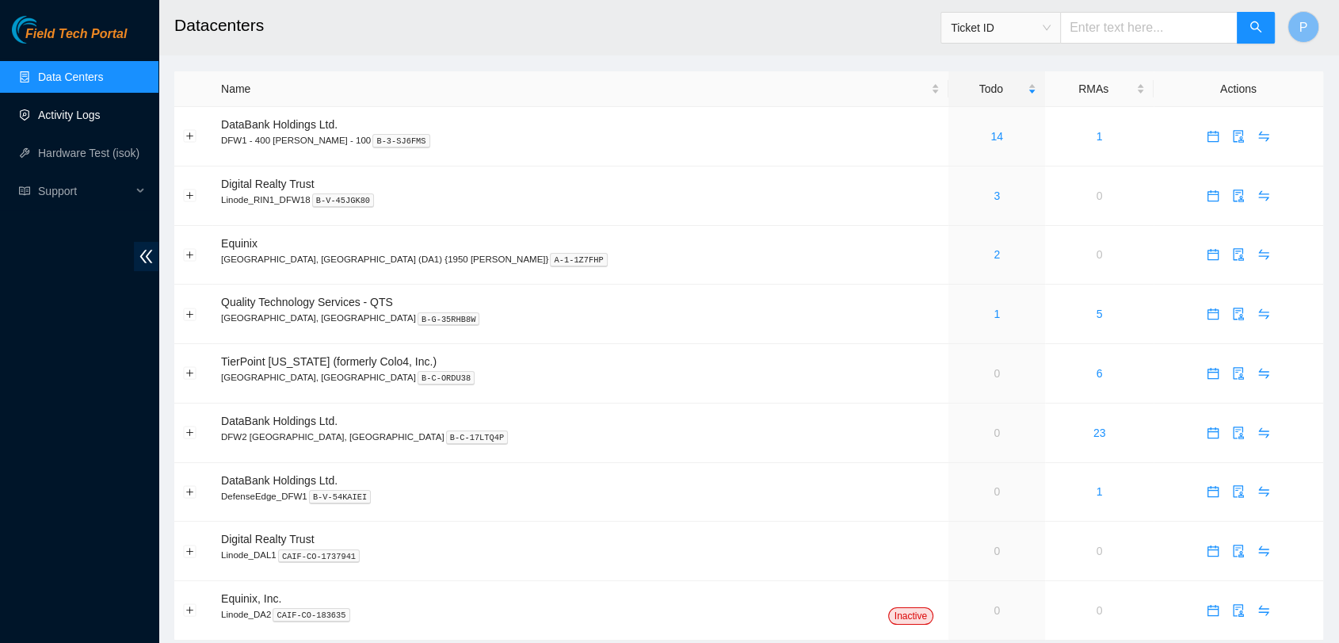
click at [86, 109] on link "Activity Logs" at bounding box center [69, 115] width 63 height 13
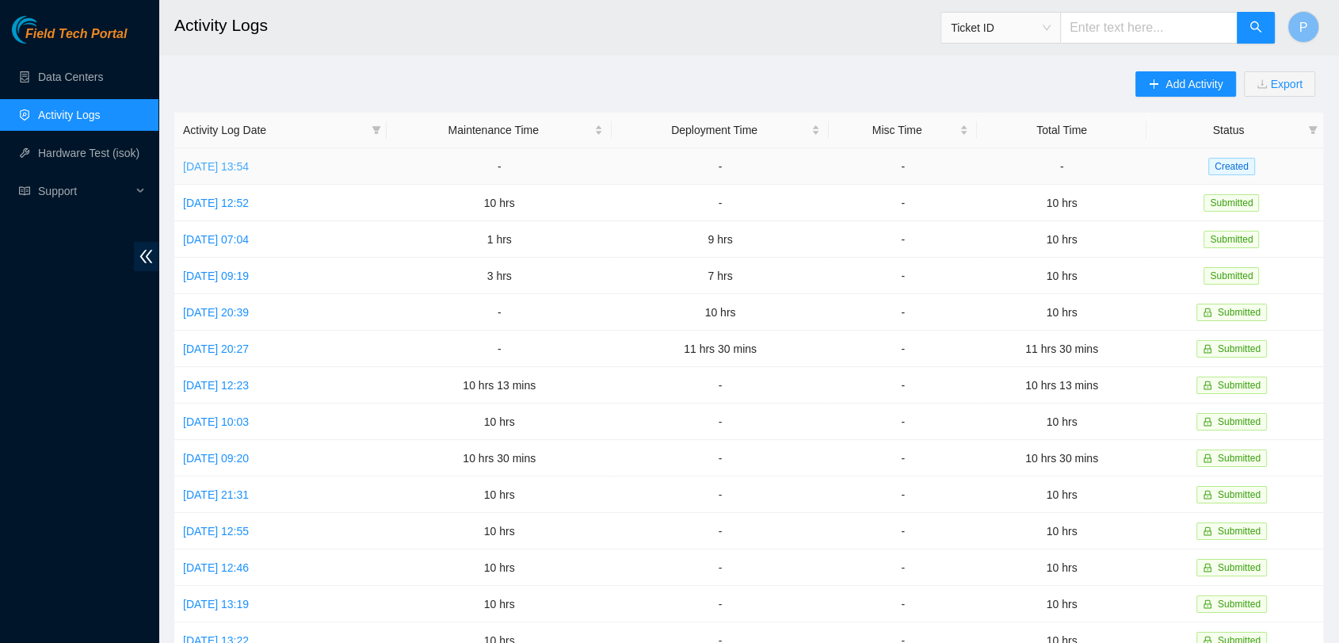
click at [249, 166] on link "[DATE] 13:54" at bounding box center [216, 166] width 66 height 13
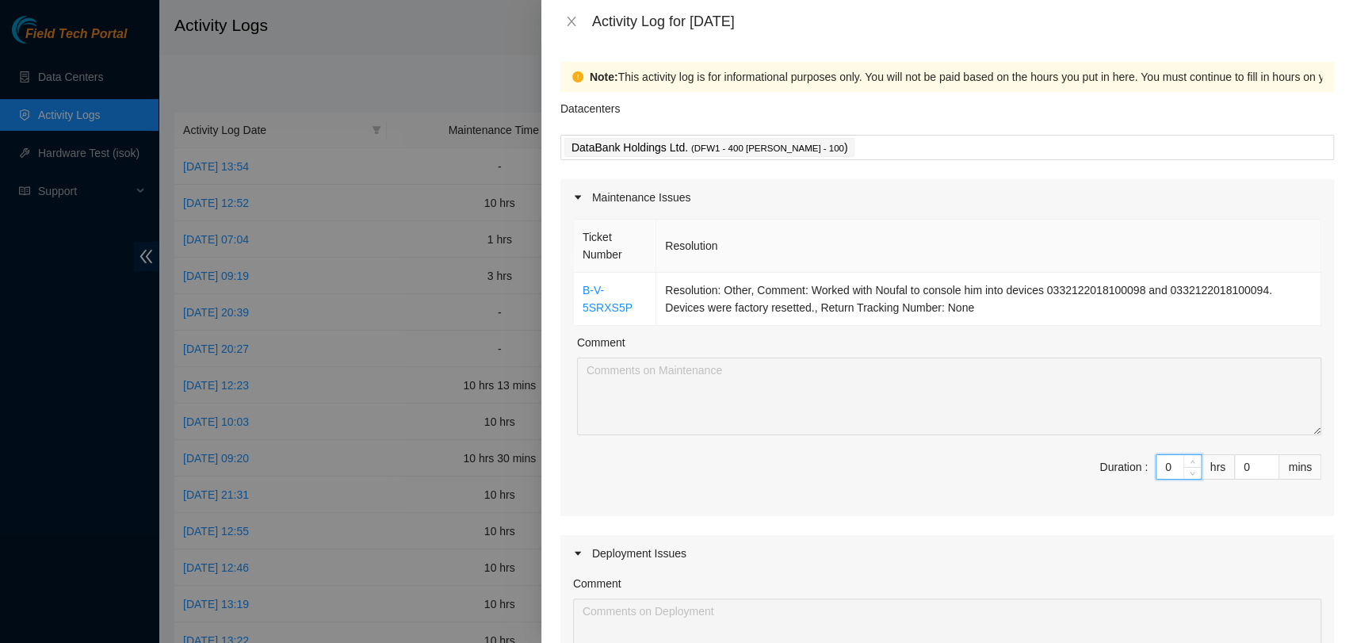
click at [1156, 470] on input "0" at bounding box center [1178, 467] width 44 height 24
type input "10"
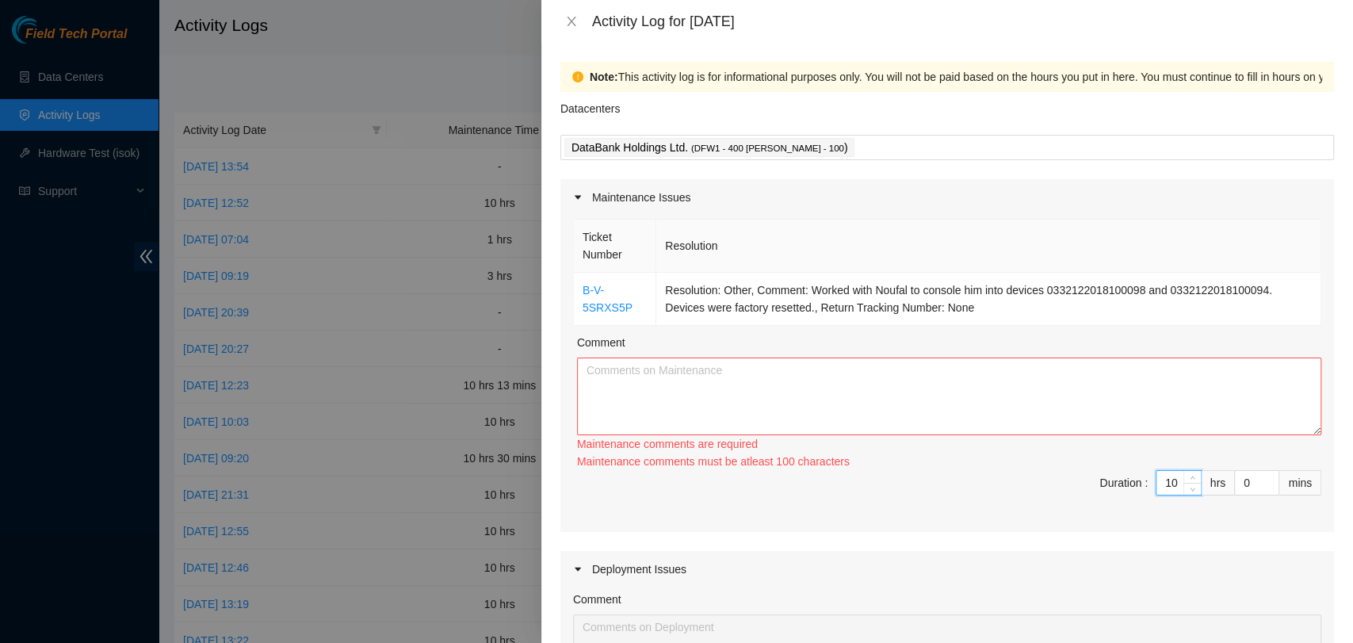
type input "10"
click at [791, 360] on textarea "Comment" at bounding box center [949, 396] width 744 height 78
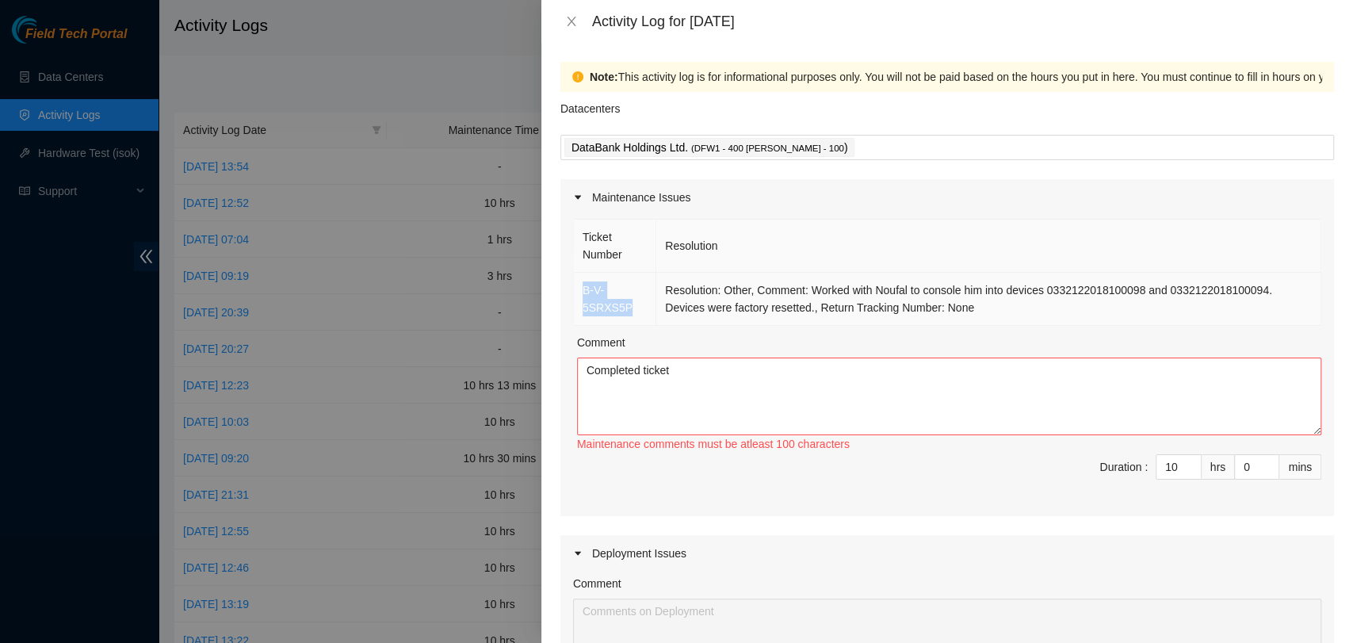
drag, startPoint x: 628, startPoint y: 304, endPoint x: 576, endPoint y: 288, distance: 53.9
click at [576, 288] on td "B-V-5SRXS5P" at bounding box center [615, 299] width 82 height 53
copy link "B-V-5SRXS5P"
click at [772, 366] on textarea "Completed ticket" at bounding box center [949, 396] width 744 height 78
paste textarea "B-V-5SRXS5P"
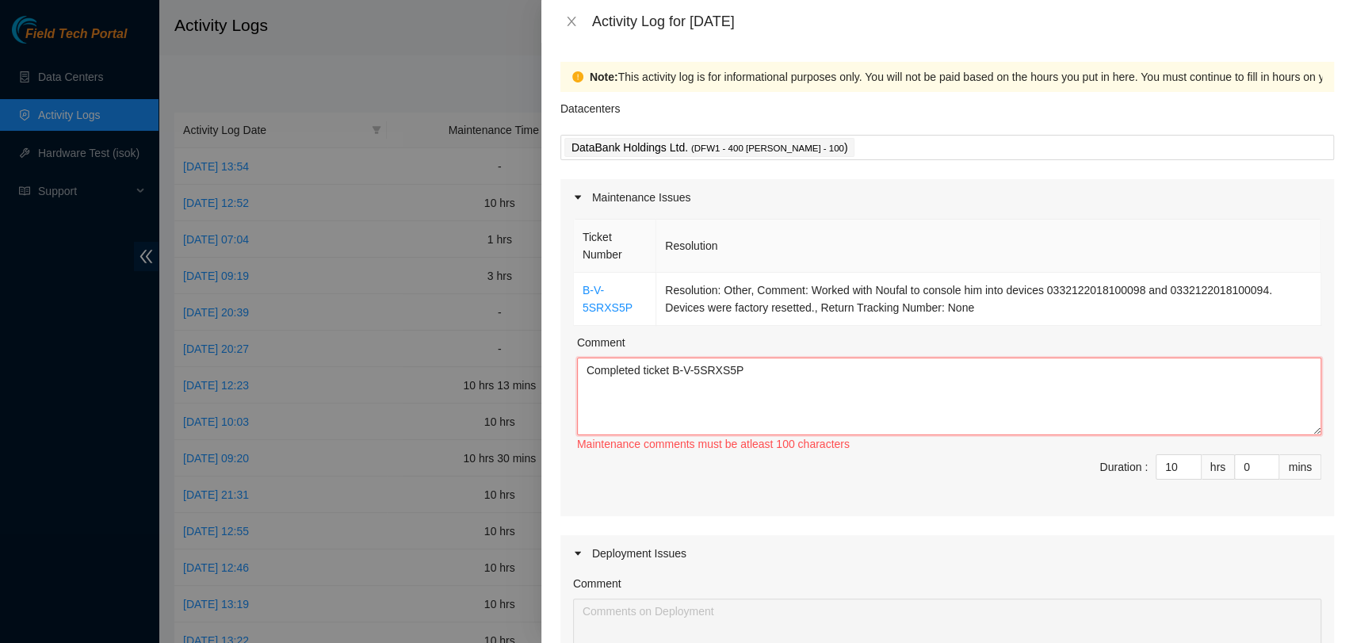
click at [641, 371] on textarea "Completed ticket B-V-5SRXS5P" at bounding box center [949, 396] width 744 height 78
click at [960, 399] on textarea "Worked with Noufal to complete ticket B-V-5SRXS5P" at bounding box center [949, 396] width 744 height 78
drag, startPoint x: 922, startPoint y: 287, endPoint x: 1264, endPoint y: 293, distance: 342.4
click at [1264, 293] on td "Resolution: Other, Comment: Worked with Noufal to console him into devices 0332…" at bounding box center [988, 299] width 665 height 53
copy td "console him into devices 0332122018100098 and 0332122018100094."
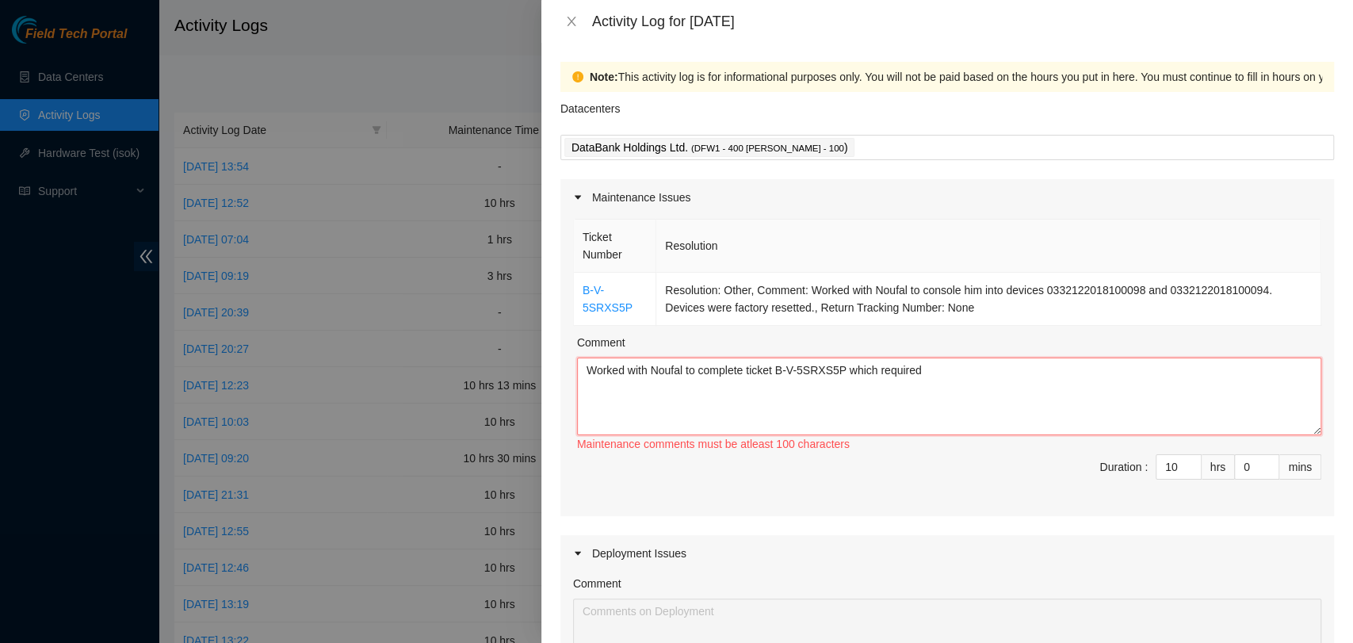
click at [1011, 376] on textarea "Worked with Noufal to complete ticket B-V-5SRXS5P which required" at bounding box center [949, 396] width 744 height 78
paste textarea "console him into devices 0332122018100098 and 0332122018100094."
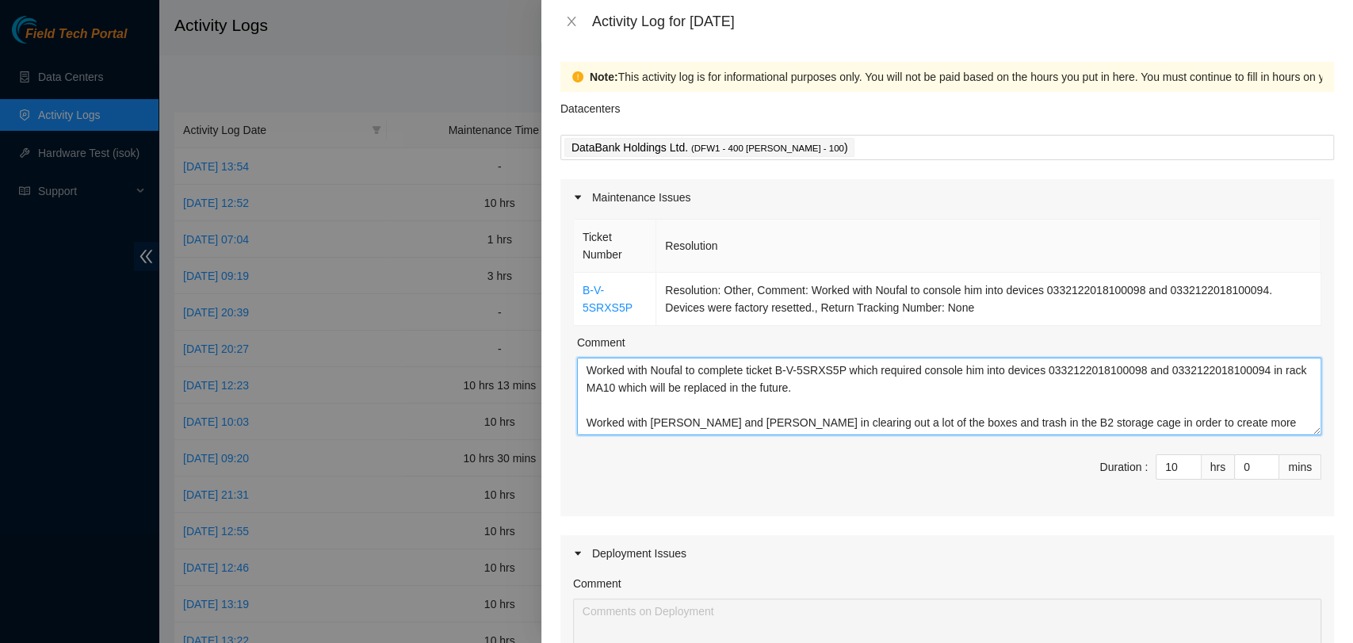
scroll to position [13, 0]
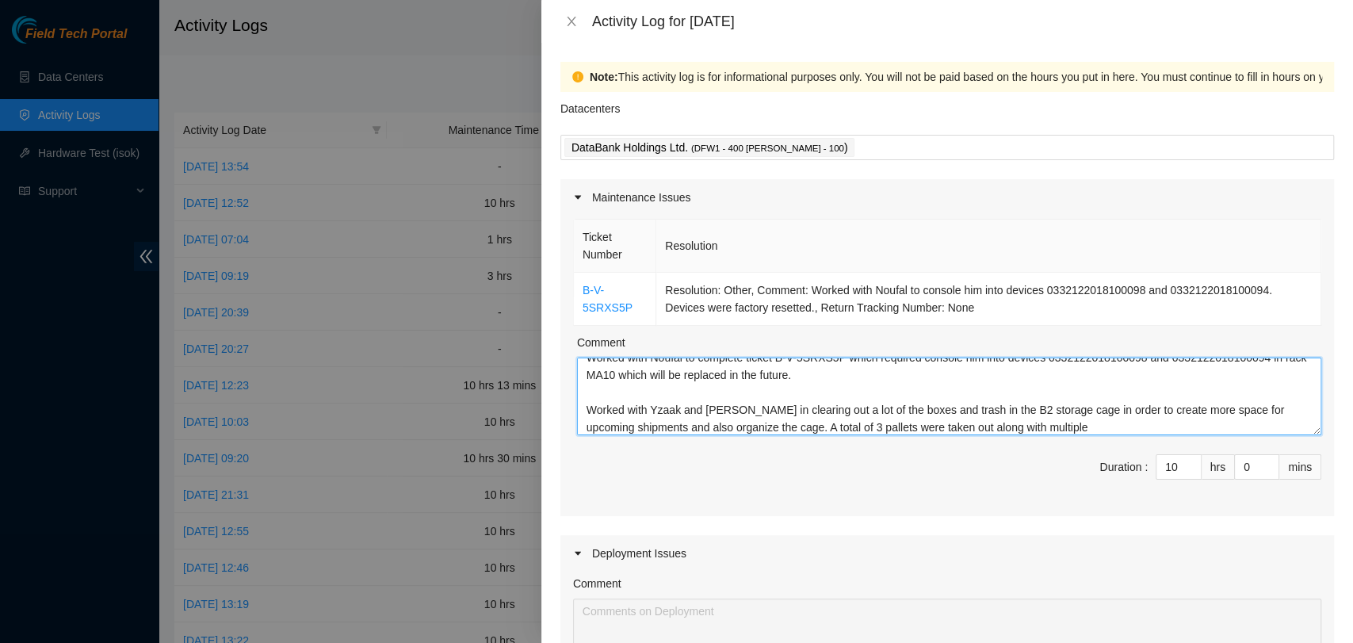
click at [869, 425] on textarea "Worked with Noufal to complete ticket B-V-5SRXS5P which required console him in…" at bounding box center [949, 396] width 744 height 78
click at [1135, 428] on textarea "Worked with Noufal to complete ticket B-V-5SRXS5P which required console him in…" at bounding box center [949, 396] width 744 height 78
type textarea "Worked with Noufal to complete ticket B-V-5SRXS5P which required console him in…"
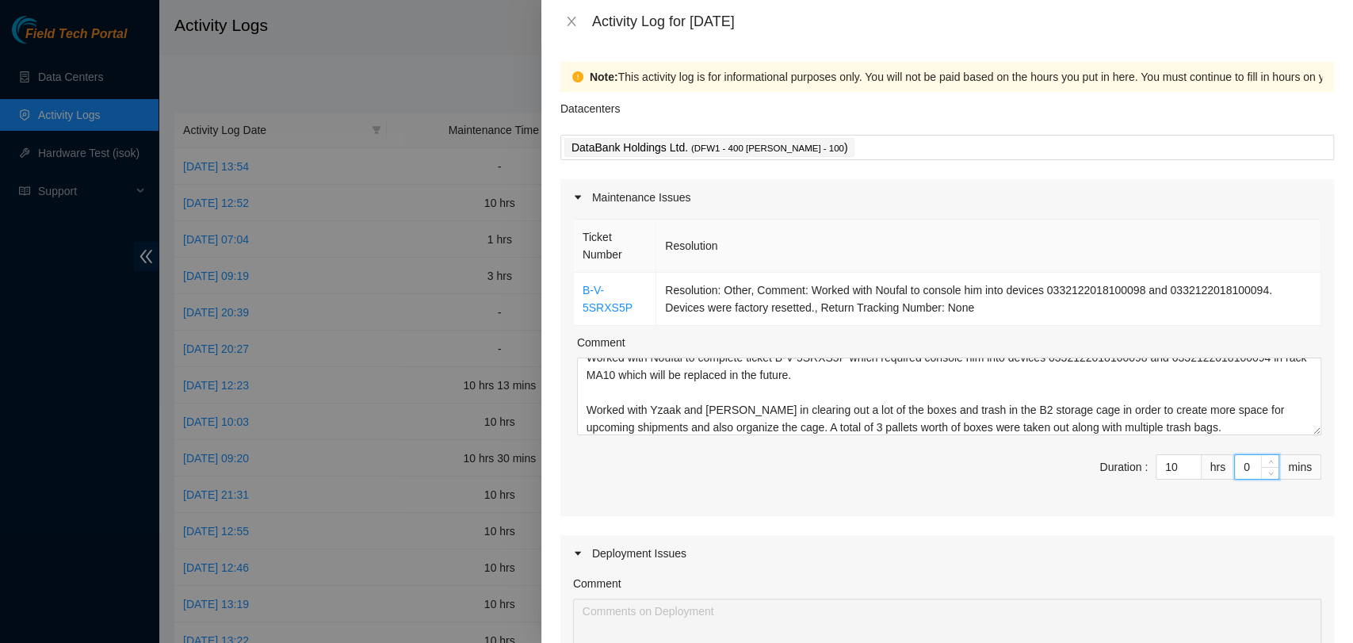
click at [1235, 472] on input "0" at bounding box center [1257, 467] width 44 height 24
type input "30"
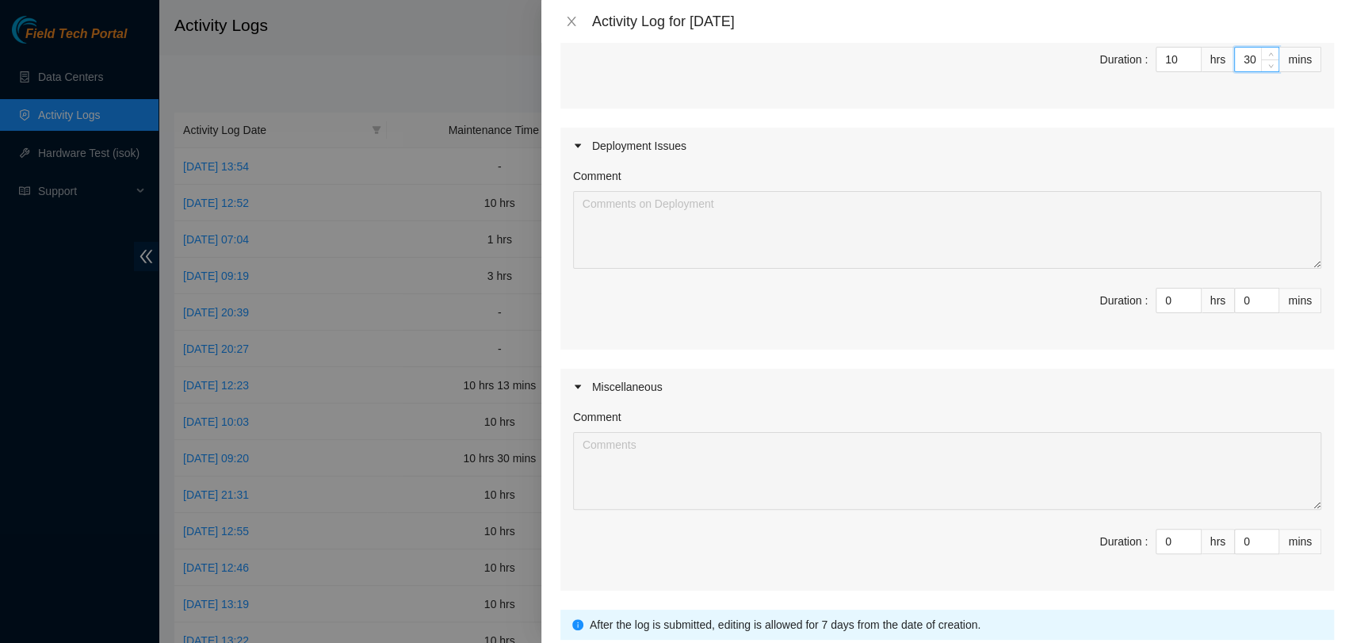
scroll to position [528, 0]
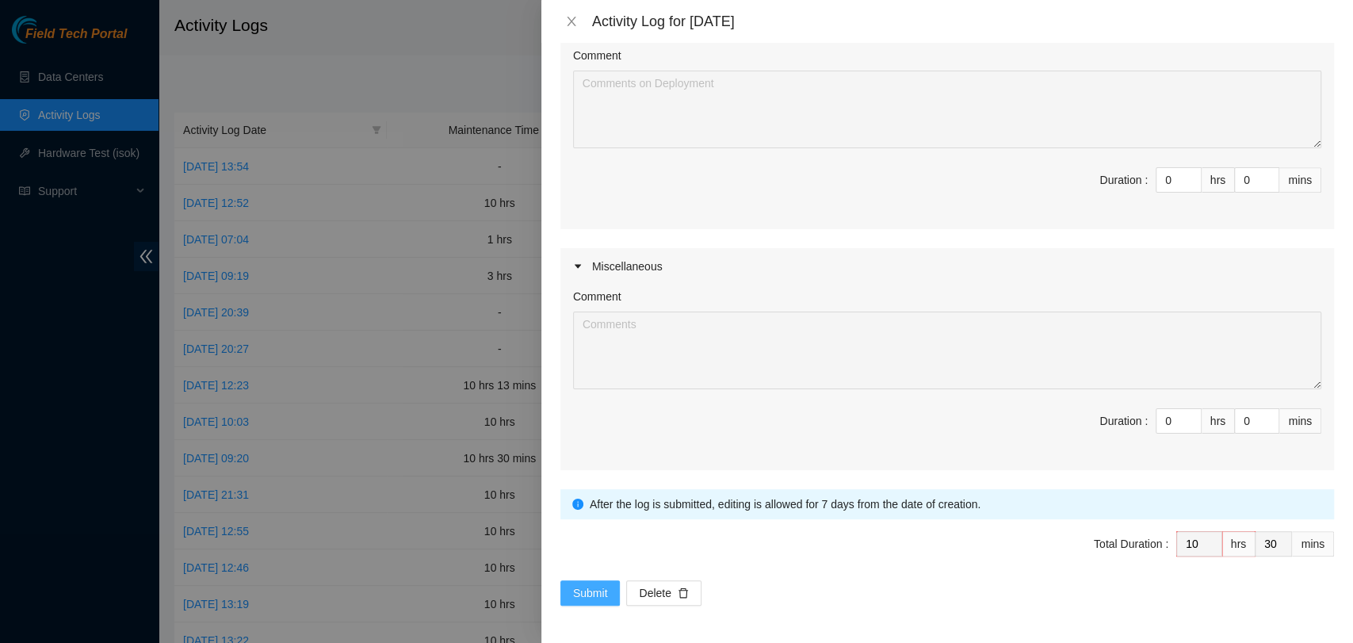
type input "30"
click at [596, 585] on span "Submit" at bounding box center [590, 592] width 35 height 17
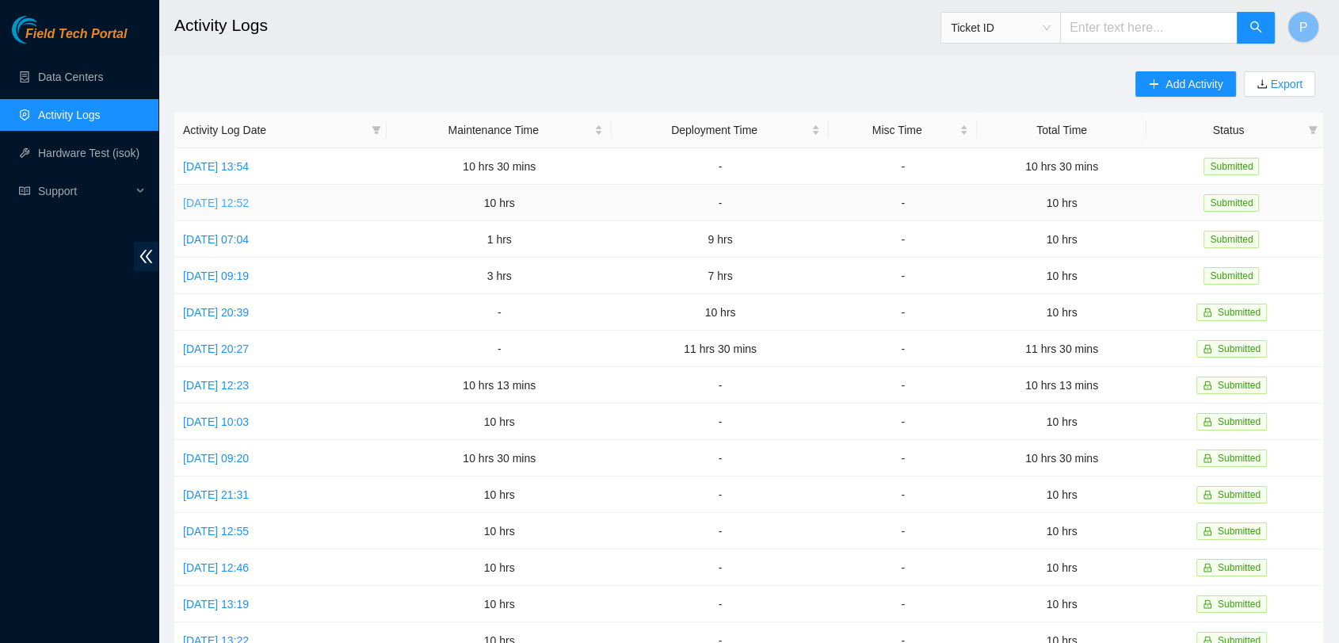
click at [213, 204] on link "Wed, 06 Aug 2025 12:52" at bounding box center [216, 203] width 66 height 13
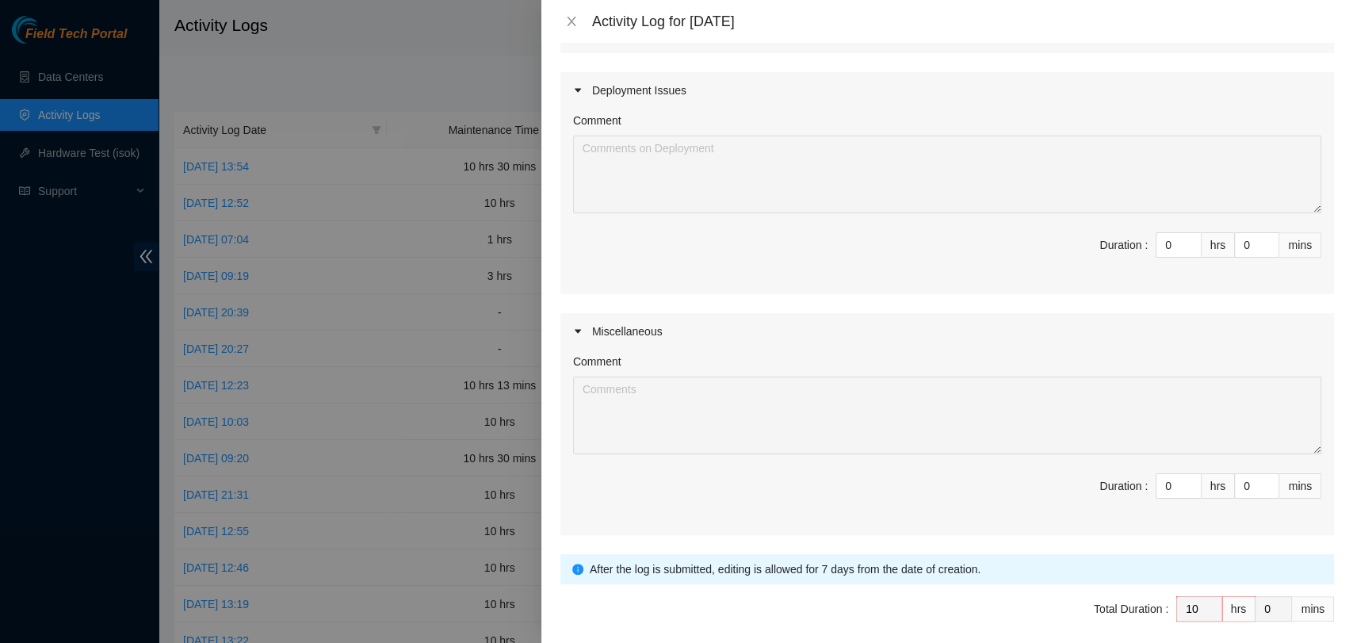
scroll to position [0, 0]
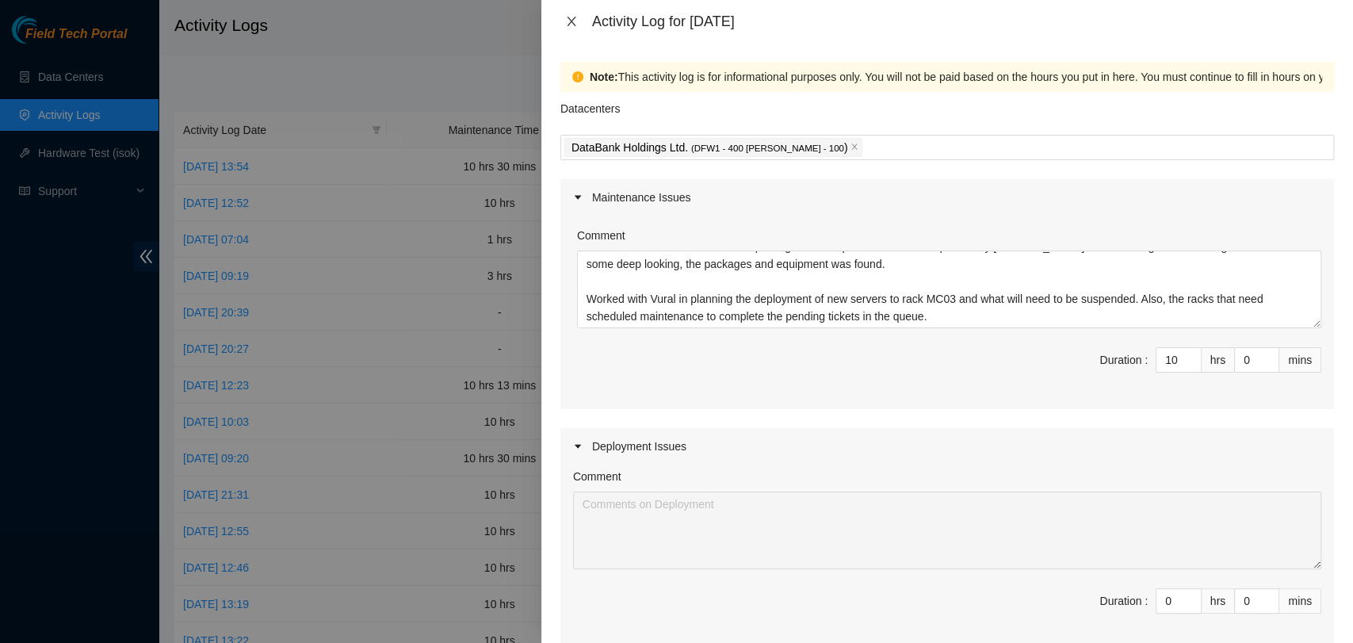
click at [565, 21] on icon "close" at bounding box center [571, 21] width 13 height 13
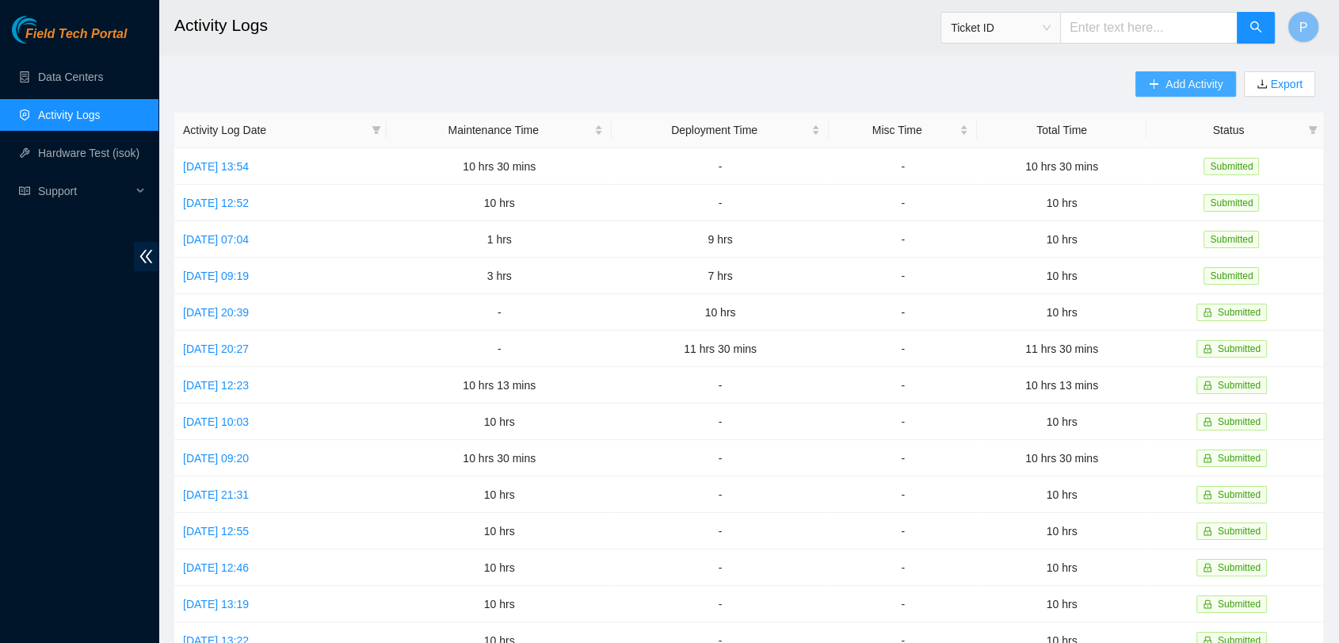
click at [1187, 90] on span "Add Activity" at bounding box center [1194, 83] width 57 height 17
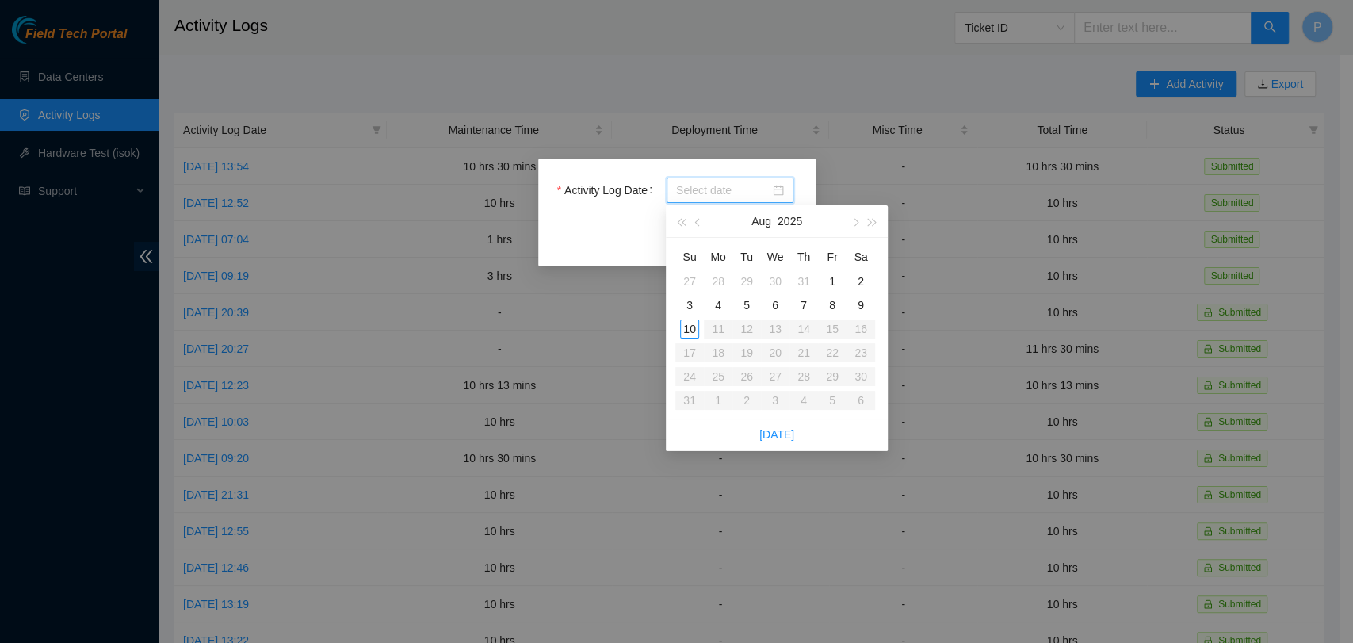
click at [729, 188] on input "Activity Log Date" at bounding box center [723, 189] width 94 height 17
type input "2025-08-08"
click at [828, 308] on div "8" at bounding box center [832, 305] width 19 height 19
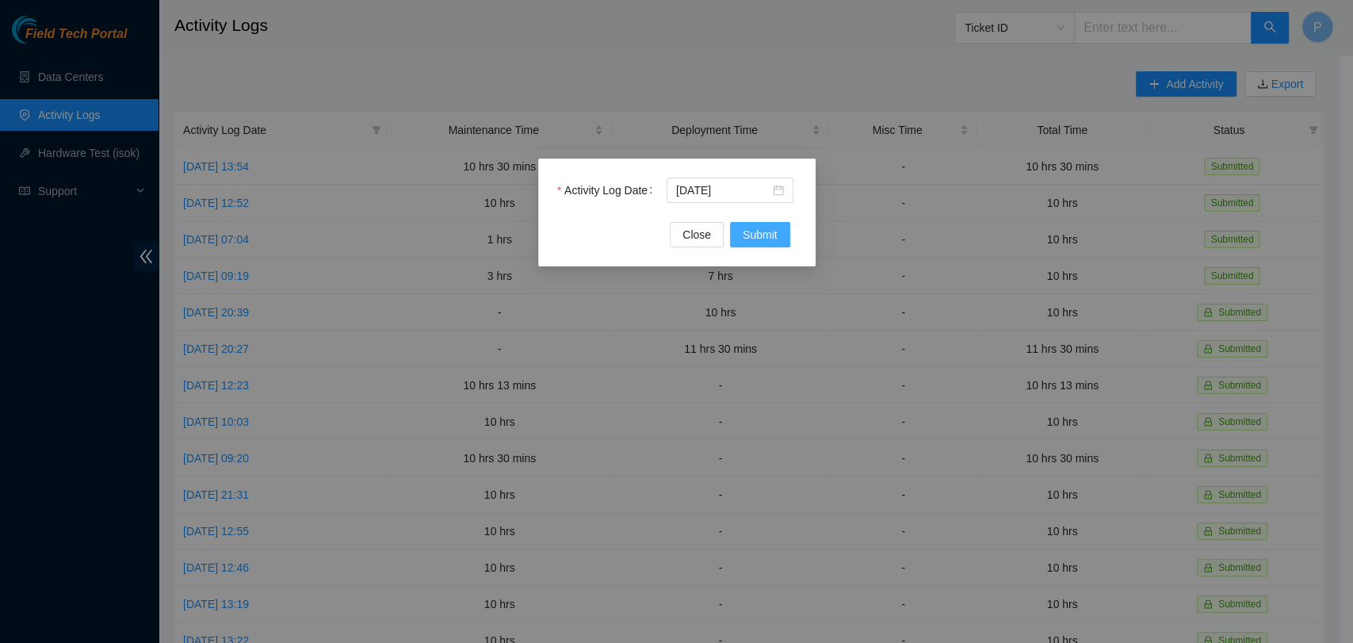
click at [759, 226] on span "Submit" at bounding box center [760, 234] width 35 height 17
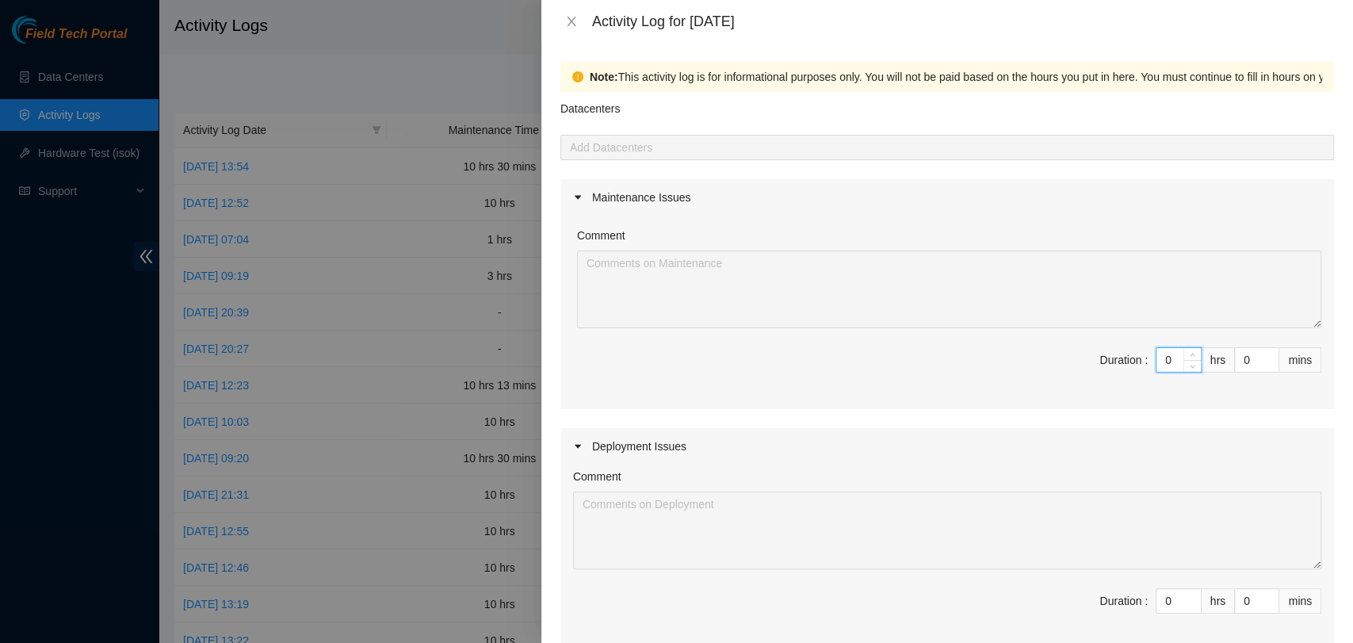
click at [1156, 361] on input "0" at bounding box center [1178, 360] width 44 height 24
type input "10"
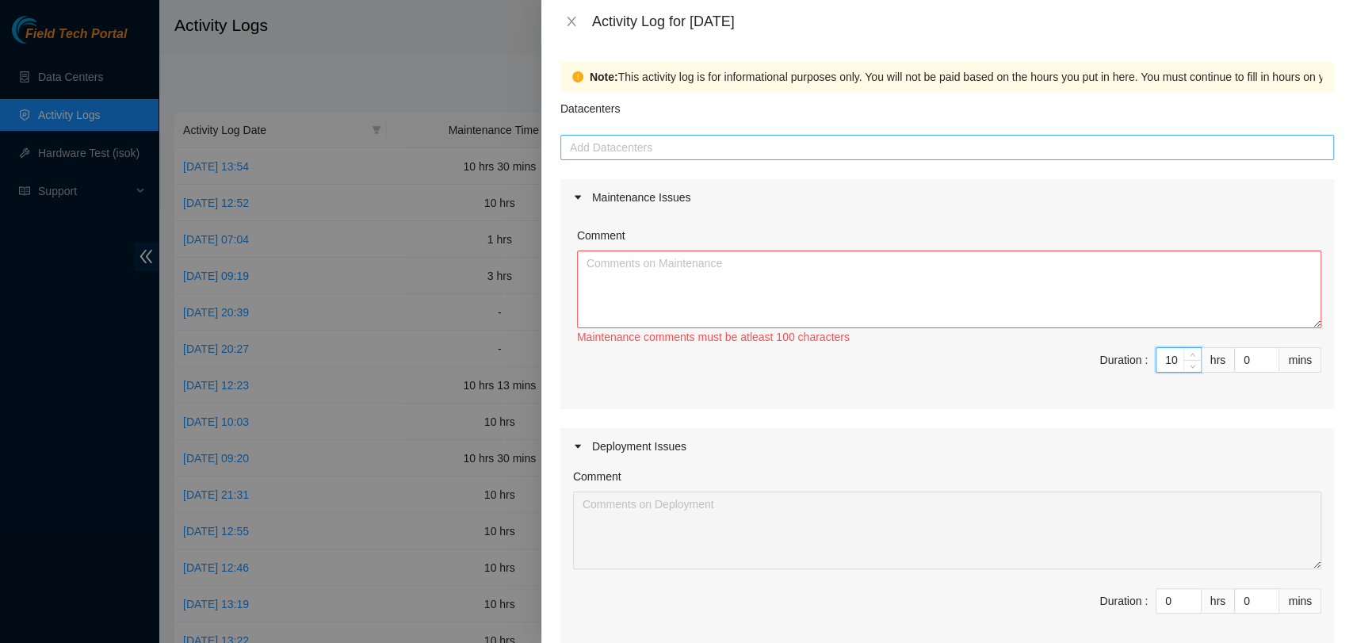
click at [1040, 138] on div at bounding box center [947, 147] width 766 height 19
type input "10"
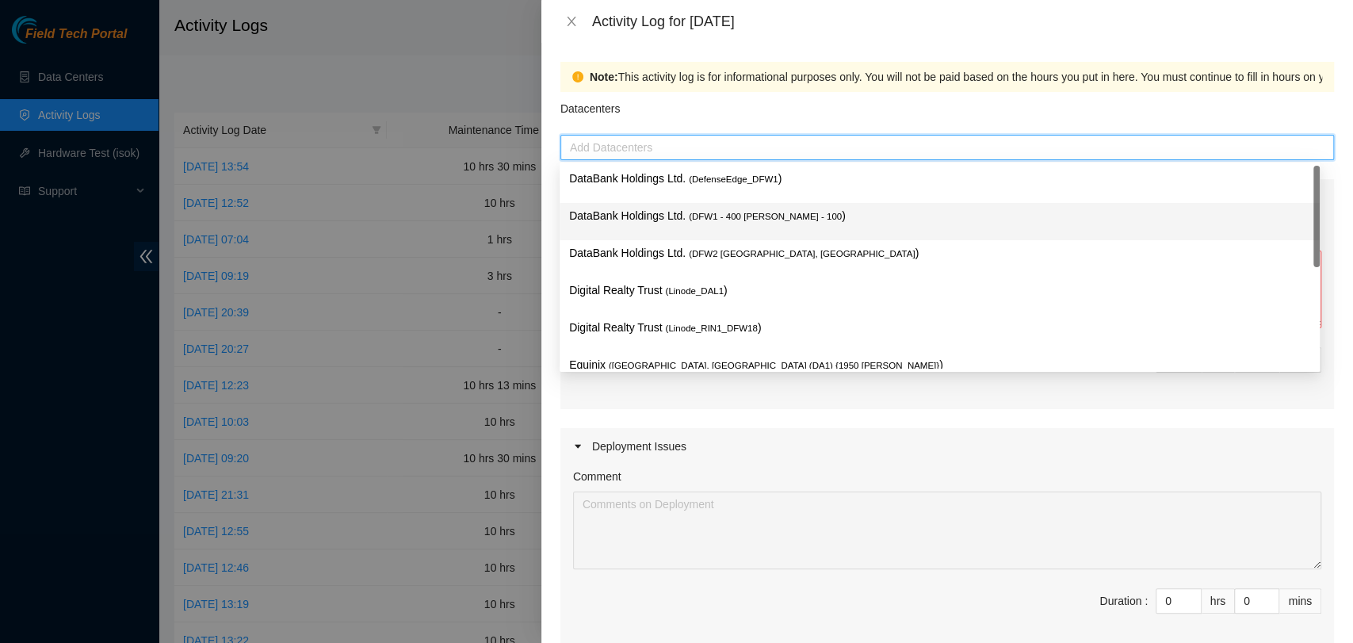
click at [934, 216] on p "DataBank Holdings Ltd. ( DFW1 - 400 S. Akard - 100 )" at bounding box center [939, 216] width 741 height 18
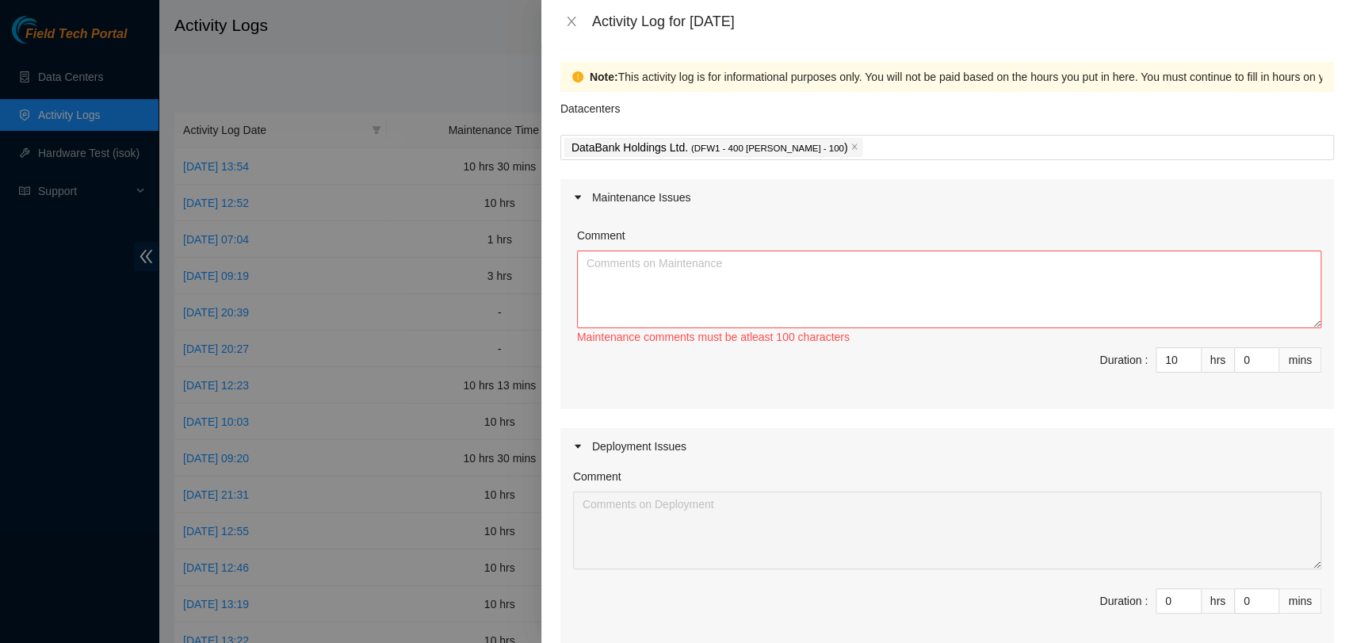
click at [975, 418] on div "Maintenance Issues Comment Maintenance comments must be atleast 100 characters …" at bounding box center [946, 535] width 773 height 712
click at [947, 299] on textarea "Comment" at bounding box center [949, 289] width 744 height 78
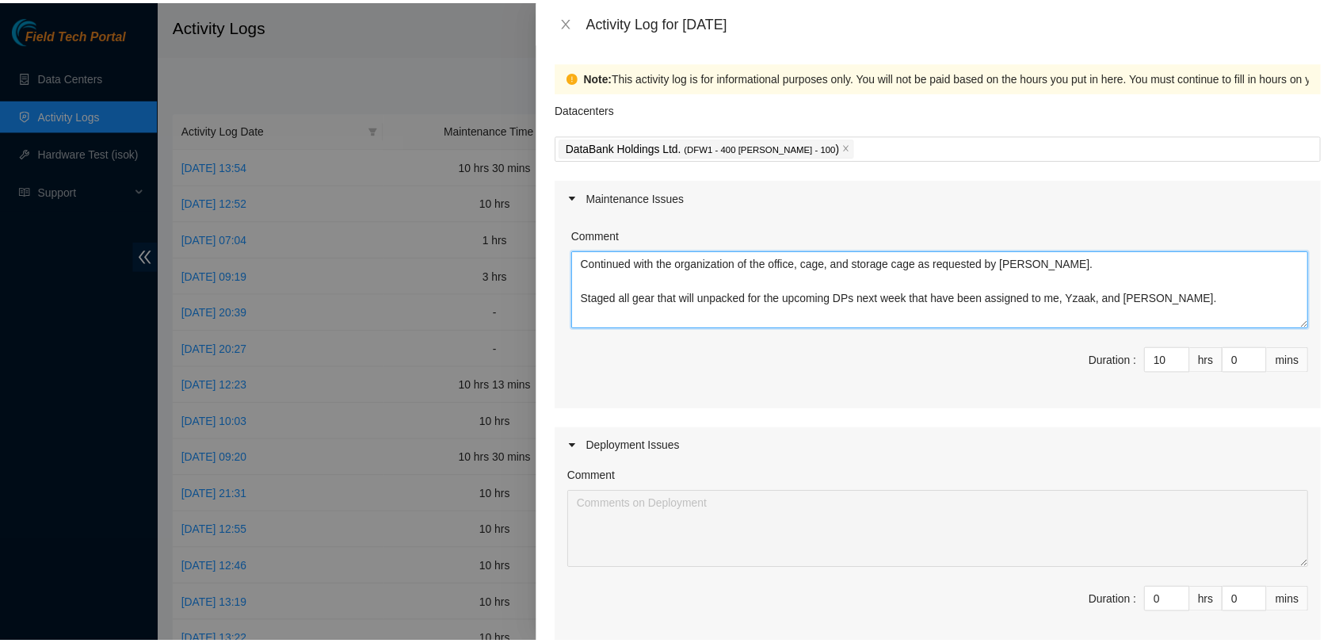
scroll to position [421, 0]
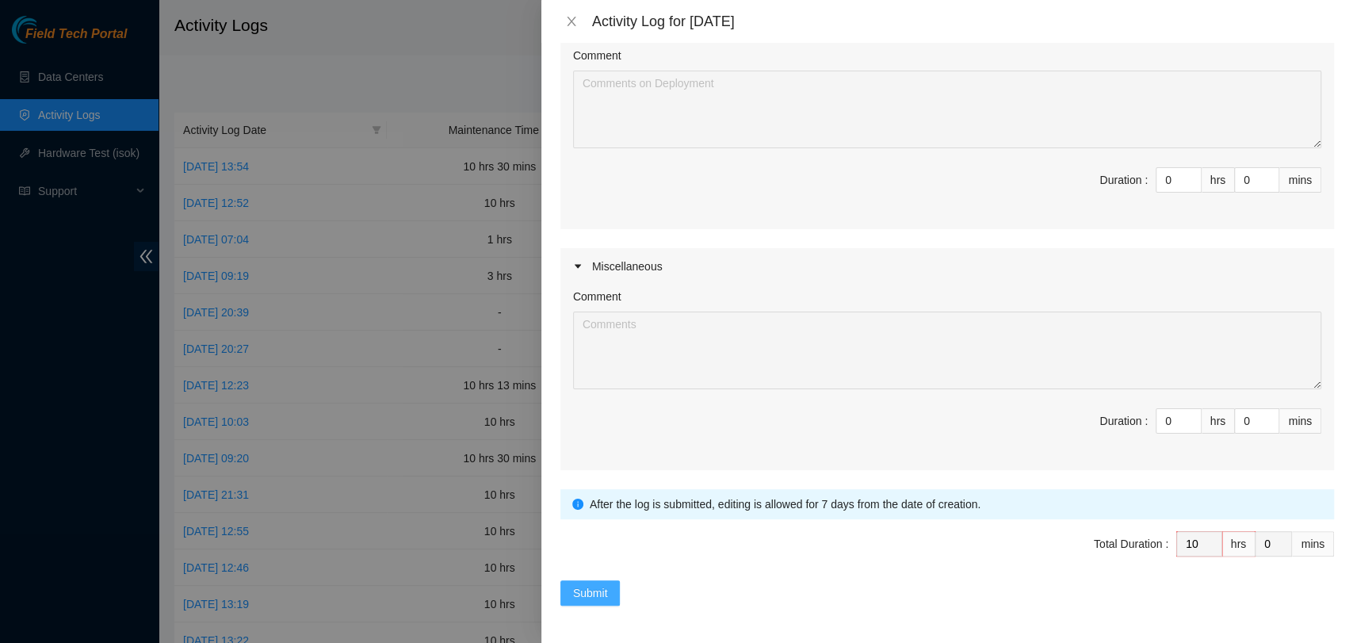
type textarea "Continued with the organization of the office, cage, and storage cage as reques…"
click at [609, 585] on button "Submit" at bounding box center [590, 592] width 60 height 25
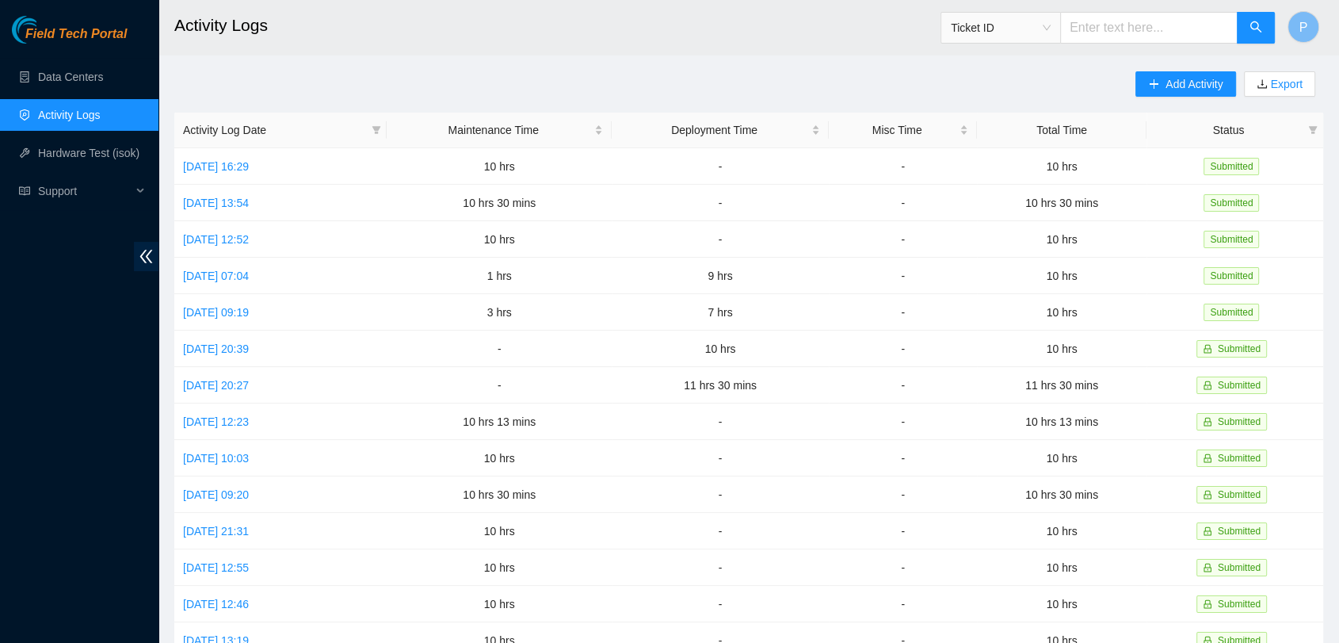
click at [88, 58] on ul "Data Centers Activity Logs Hardware Test (isok) Support" at bounding box center [79, 134] width 159 height 152
